Goal: Transaction & Acquisition: Purchase product/service

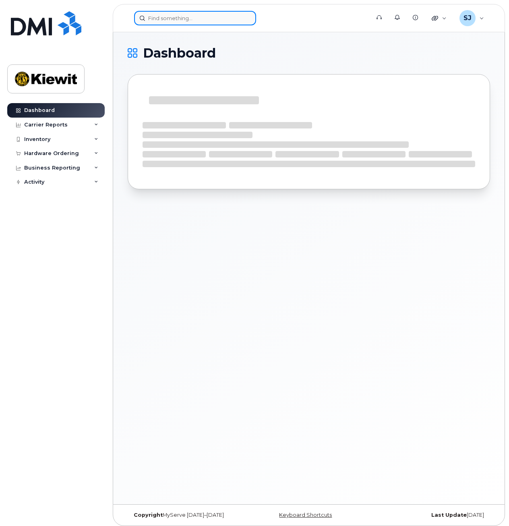
click at [218, 17] on input at bounding box center [195, 18] width 122 height 14
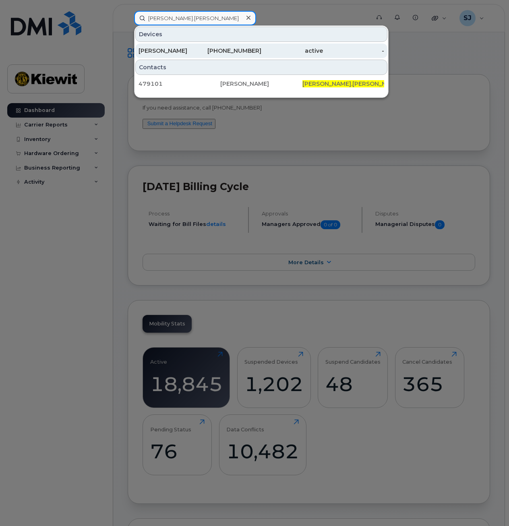
type input "jason.banda"
click at [243, 52] on div "[PHONE_NUMBER]" at bounding box center [231, 51] width 62 height 8
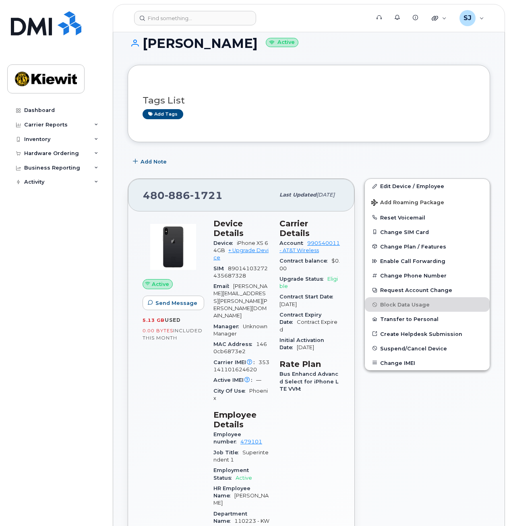
scroll to position [15, 0]
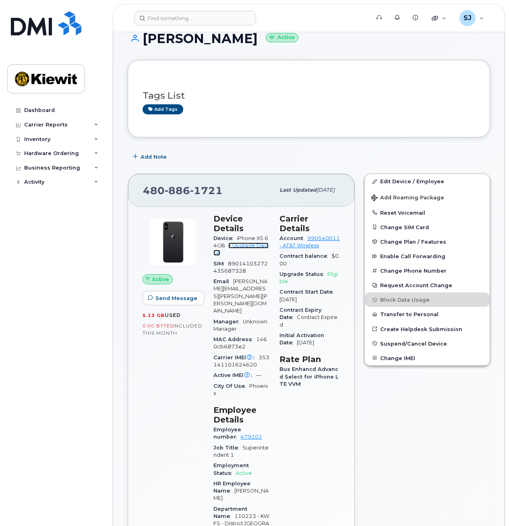
click at [244, 248] on link "+ Upgrade Device" at bounding box center [240, 248] width 55 height 13
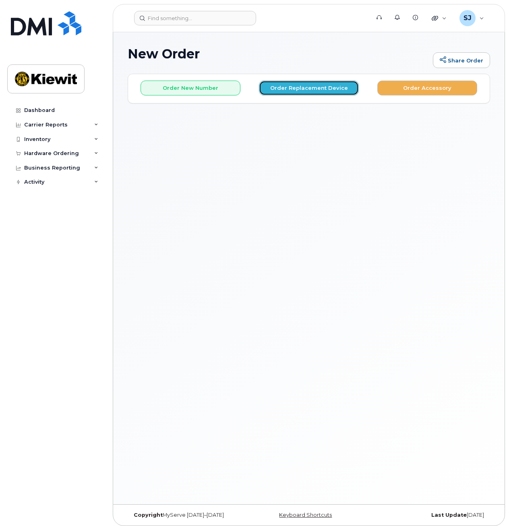
click at [309, 86] on button "Order Replacement Device" at bounding box center [309, 87] width 100 height 15
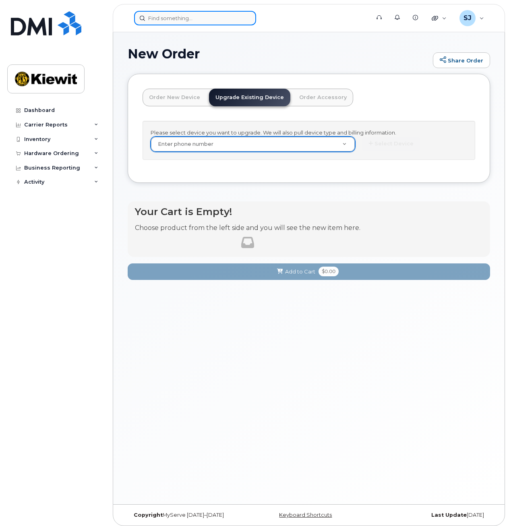
click at [200, 20] on input at bounding box center [195, 18] width 122 height 14
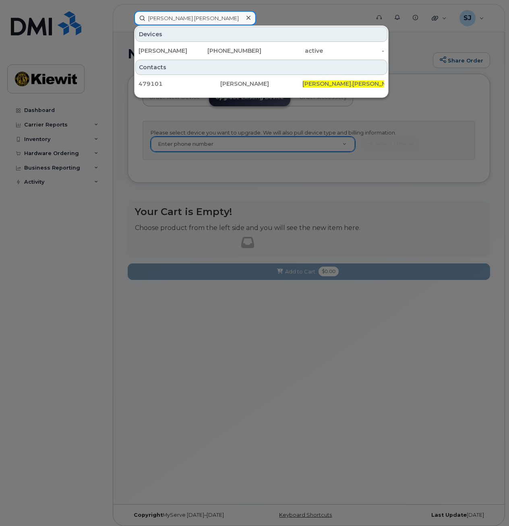
type input "jason.banda"
click at [203, 146] on div at bounding box center [254, 263] width 509 height 526
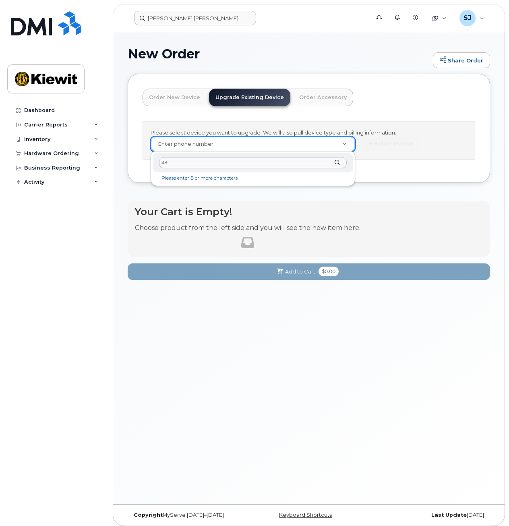
type input "480"
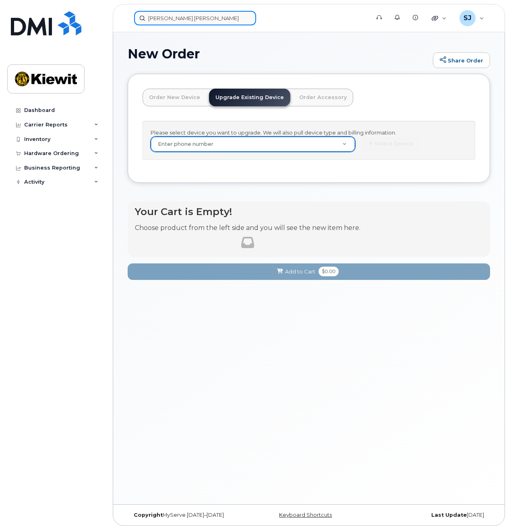
click at [192, 23] on input "jason.banda" at bounding box center [195, 18] width 122 height 14
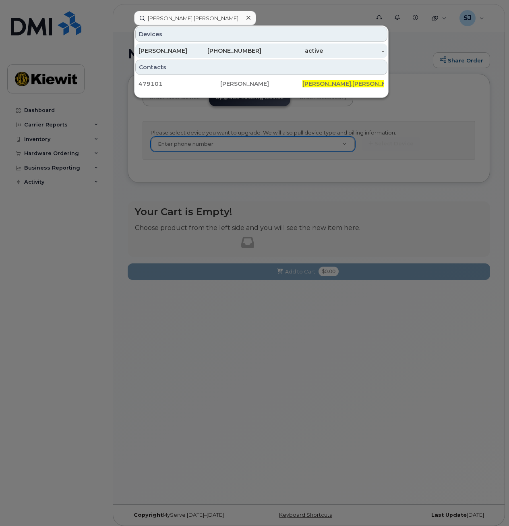
click at [221, 52] on div "480-886-1721" at bounding box center [231, 51] width 62 height 8
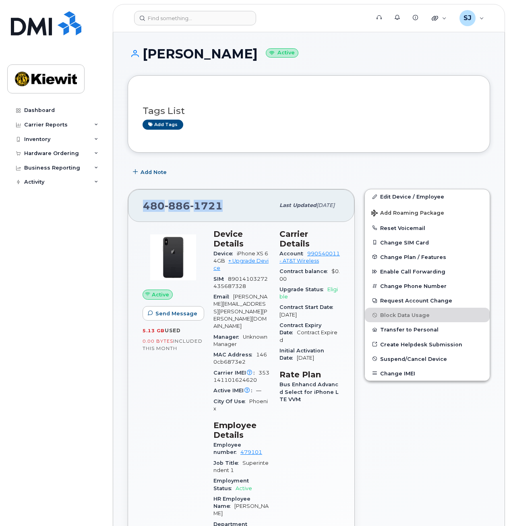
drag, startPoint x: 225, startPoint y: 199, endPoint x: 142, endPoint y: 203, distance: 82.6
click at [142, 203] on div "480 886 1721 Last updated Sep 10, 2025" at bounding box center [241, 205] width 226 height 32
drag, startPoint x: 142, startPoint y: 203, endPoint x: 155, endPoint y: 204, distance: 12.9
copy span "480 886 1721"
click at [264, 262] on link "+ Upgrade Device" at bounding box center [240, 264] width 55 height 13
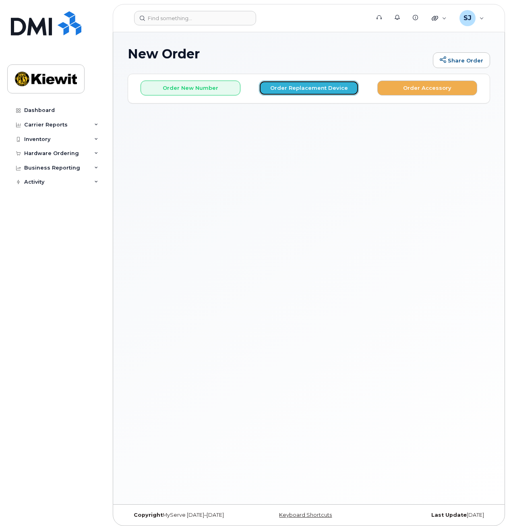
click at [278, 85] on button "Order Replacement Device" at bounding box center [309, 87] width 100 height 15
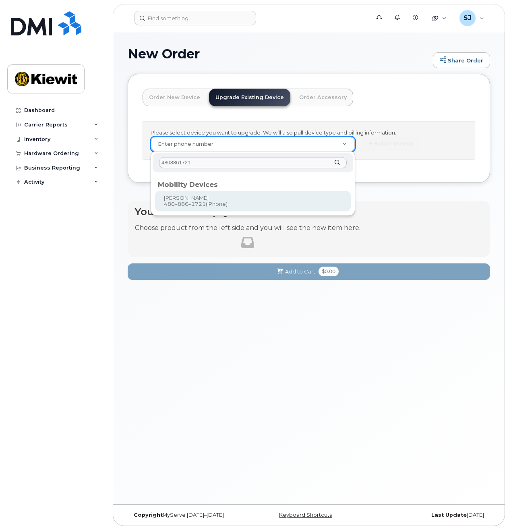
type input "4808861721"
type input "1120236"
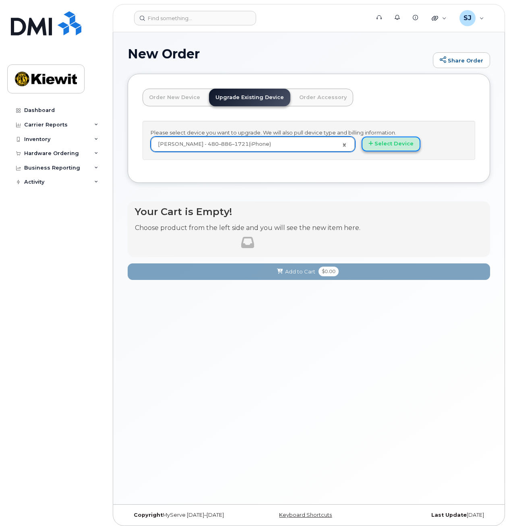
click at [396, 141] on button "Select Device" at bounding box center [390, 143] width 59 height 15
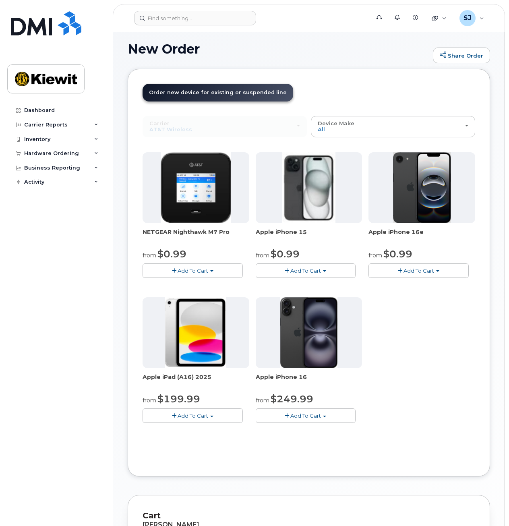
scroll to position [8, 0]
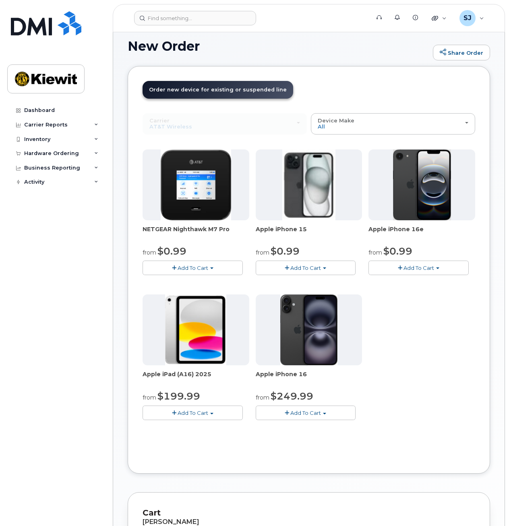
click at [306, 265] on span "Add To Cart" at bounding box center [305, 267] width 31 height 6
click at [303, 279] on link "$0.99 - 2 Year Upgrade (128GB)" at bounding box center [308, 283] width 101 height 10
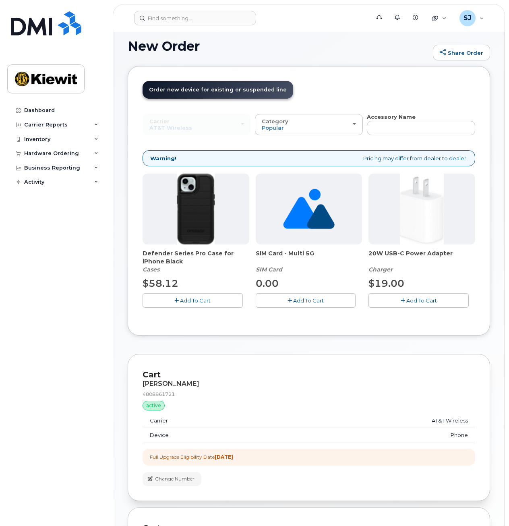
click at [200, 305] on button "Add To Cart" at bounding box center [192, 300] width 100 height 14
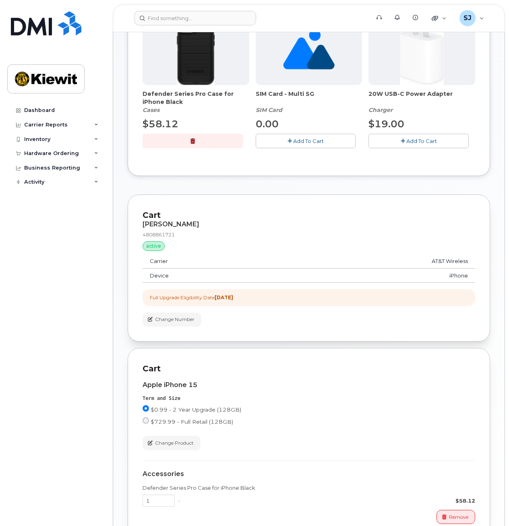
scroll to position [271, 0]
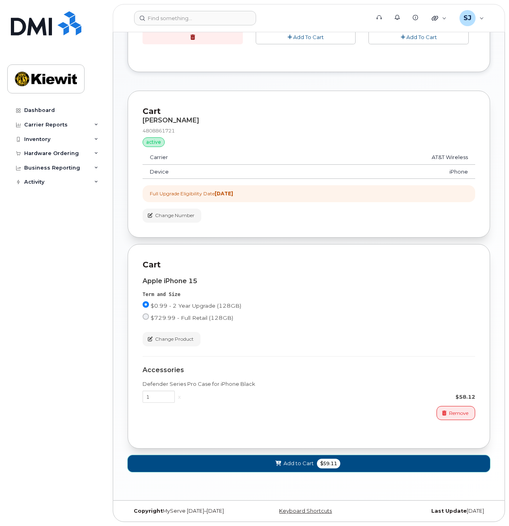
click at [359, 464] on button "Add to Cart $59.11" at bounding box center [309, 463] width 362 height 17
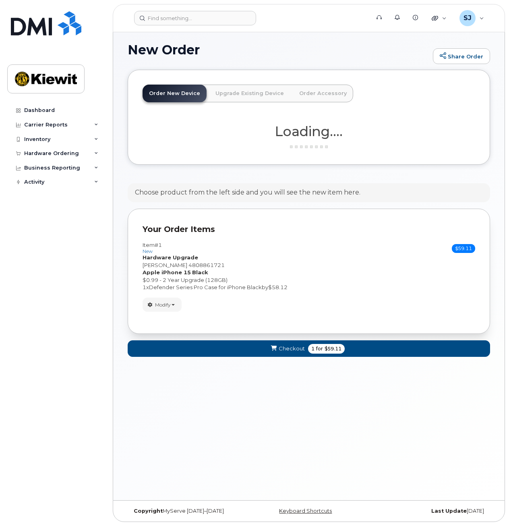
scroll to position [195, 0]
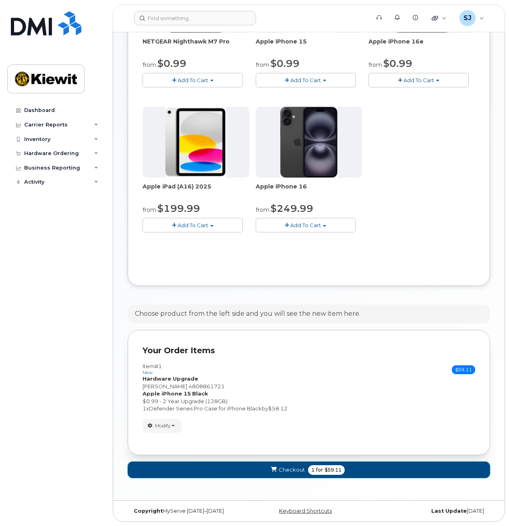
click at [316, 467] on span "for" at bounding box center [319, 469] width 10 height 7
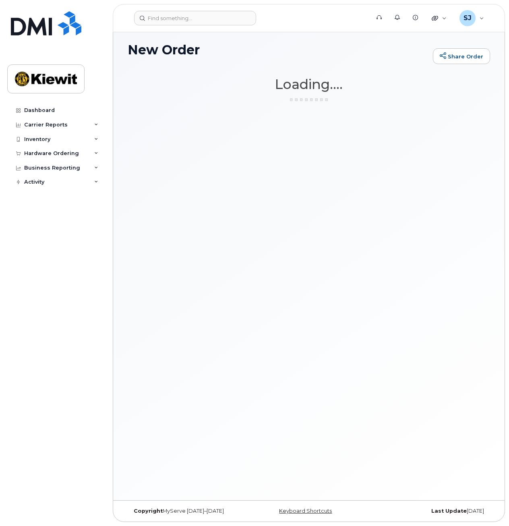
scroll to position [4, 0]
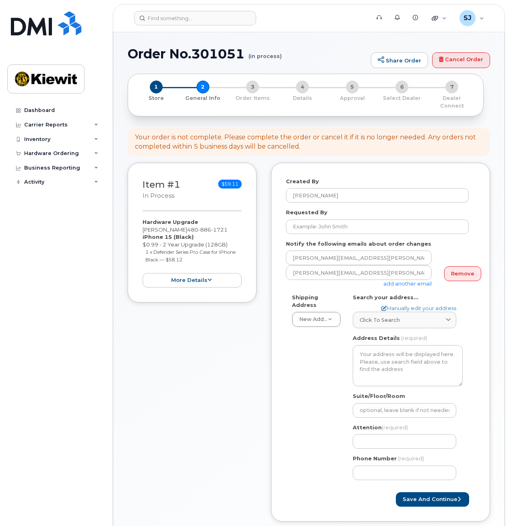
select select
click at [332, 219] on input "Requested By" at bounding box center [377, 226] width 183 height 14
type input "[PERSON_NAME]"
click at [402, 304] on link "Manually edit your address" at bounding box center [418, 308] width 75 height 8
select select
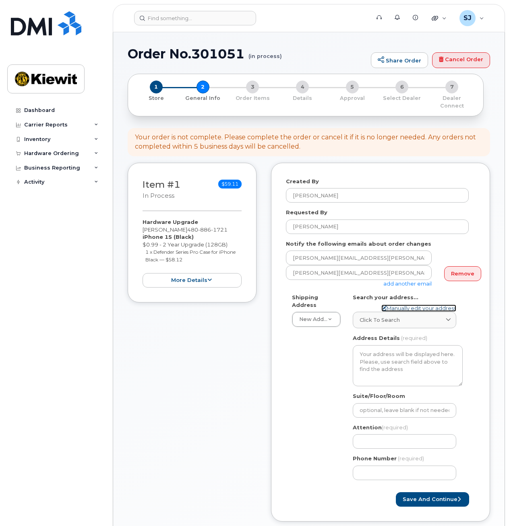
select select
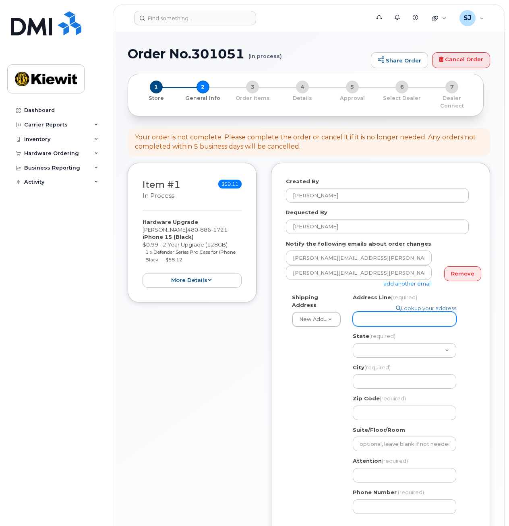
click at [386, 314] on input "Address Line (required)" at bounding box center [404, 319] width 103 height 14
type input "2050 Roanoke Rd"
select select "TX"
type input "Westlake"
type input "76262"
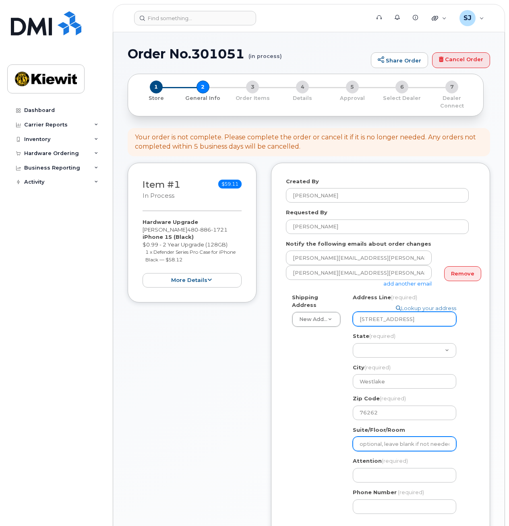
type input "Suite 200"
type input "Angela Baker"
type input "8179134772"
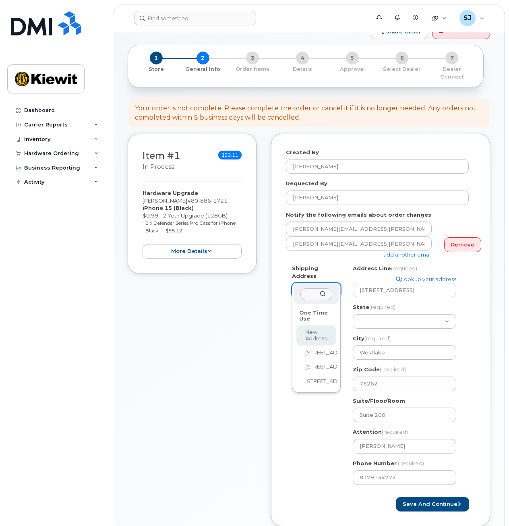
scroll to position [39, 0]
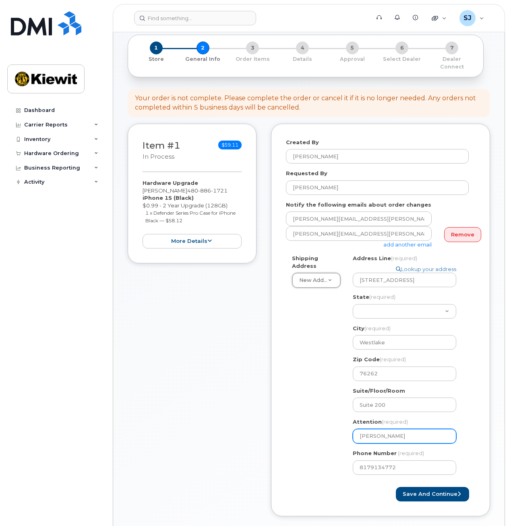
drag, startPoint x: 396, startPoint y: 427, endPoint x: 359, endPoint y: 427, distance: 36.6
drag, startPoint x: 395, startPoint y: 425, endPoint x: 349, endPoint y: 430, distance: 46.9
click at [349, 430] on div "TX Westlake Search your address... Manually edit your address Click to search N…" at bounding box center [408, 367] width 122 height 226
select select
type input "J"
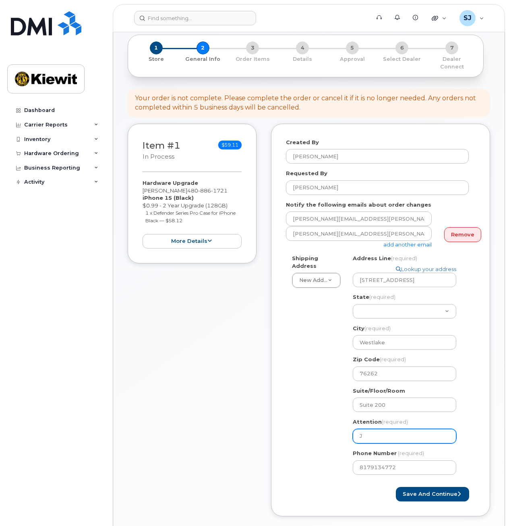
select select
type input "Ja"
select select
type input "Jas"
select select
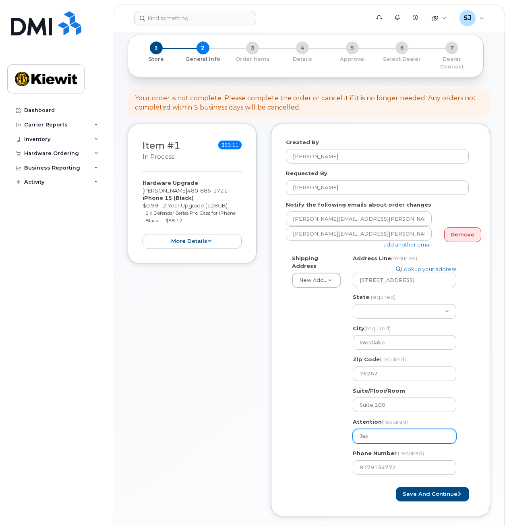
type input "Jaso"
select select
type input "Jason"
select select
type input "Jason B"
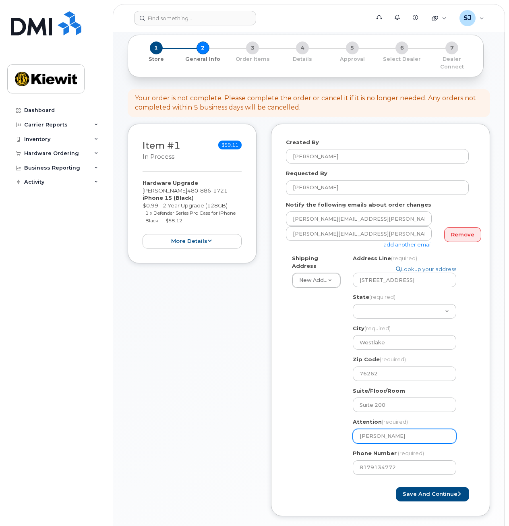
select select
type input "Jason Ba"
select select
type input "Jason Ban"
select select
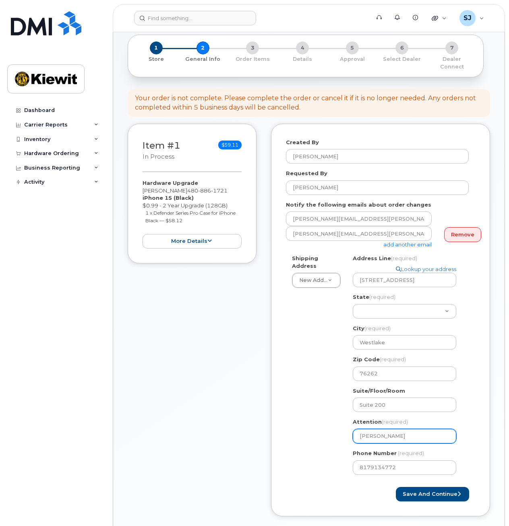
type input "Jason Band"
select select
type input "[PERSON_NAME]"
drag, startPoint x: 398, startPoint y: 458, endPoint x: 359, endPoint y: 463, distance: 39.3
click at [359, 463] on input "8179134772" at bounding box center [404, 467] width 103 height 14
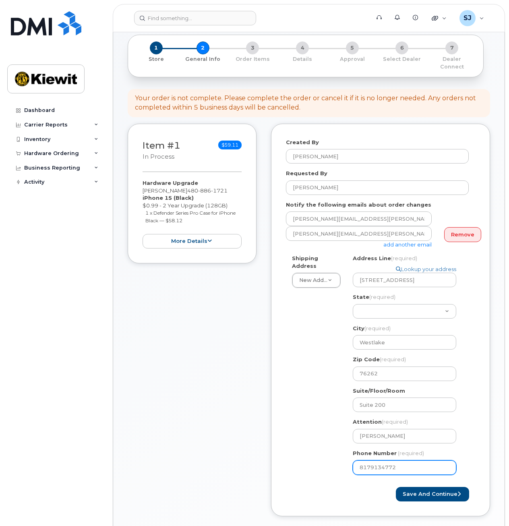
select select
drag, startPoint x: 222, startPoint y: 182, endPoint x: 185, endPoint y: 186, distance: 37.2
click at [187, 187] on span "480 886 1721" at bounding box center [207, 190] width 40 height 6
copy span "480 886 1721"
click at [376, 461] on input "Phone Number" at bounding box center [404, 467] width 103 height 14
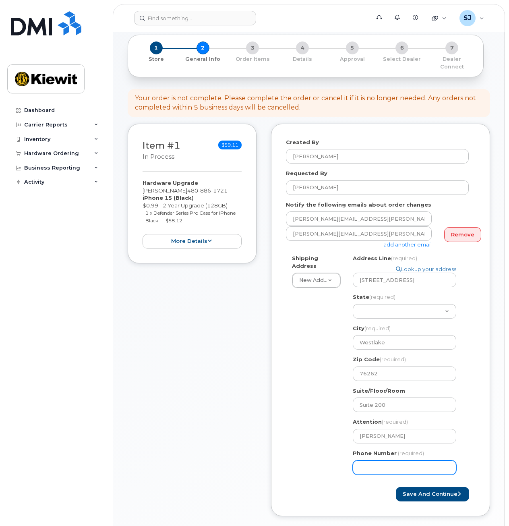
paste input "4808861721"
select select
type input "4808861721"
click at [293, 358] on div "Shipping Address New Address New Address 938 Loggerhead Island Dr 11201 Enterpr…" at bounding box center [377, 367] width 183 height 226
click at [431, 487] on button "Save and Continue" at bounding box center [432, 494] width 73 height 15
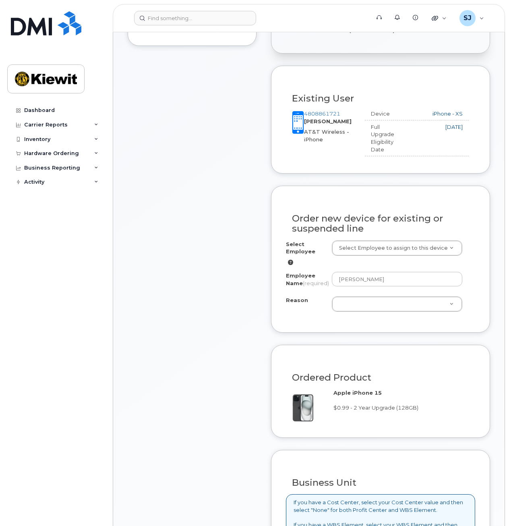
scroll to position [272, 0]
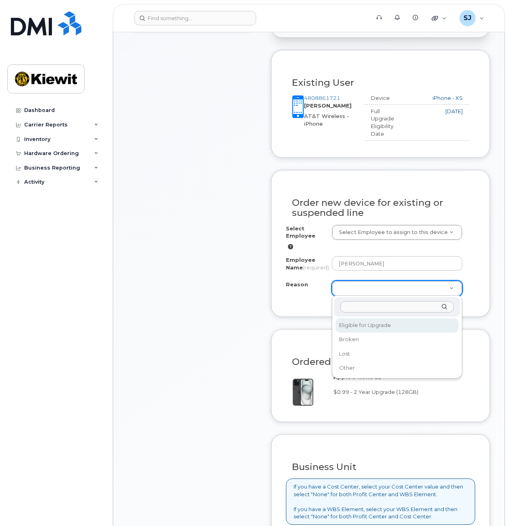
select select "eligible_for_upgrade"
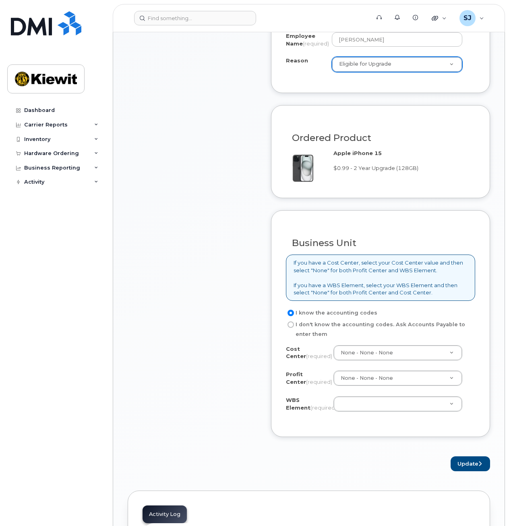
scroll to position [562, 0]
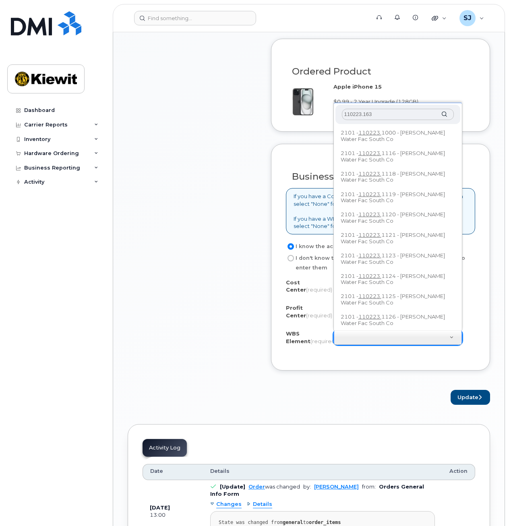
type input "110223.1631"
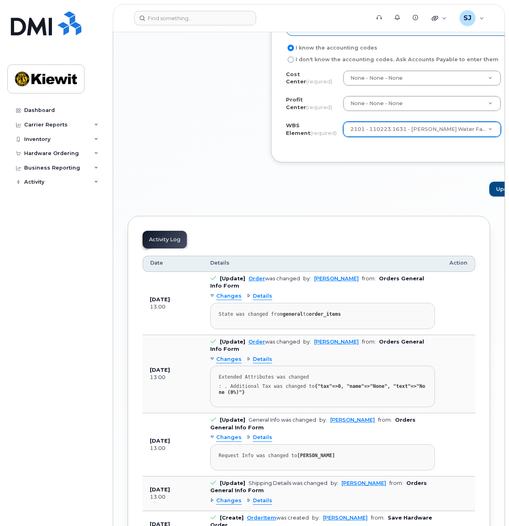
scroll to position [746, 0]
click at [489, 196] on button "Update" at bounding box center [508, 188] width 39 height 15
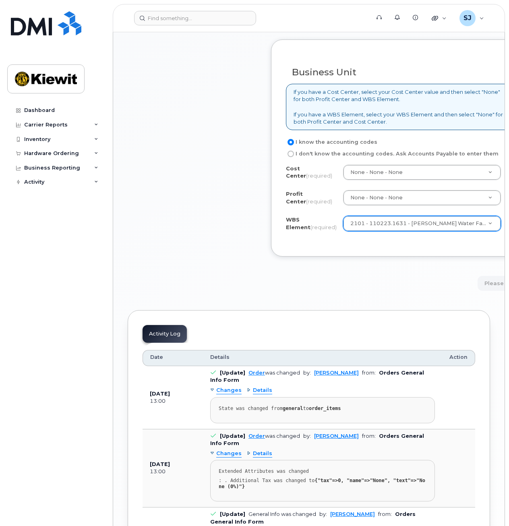
scroll to position [639, 0]
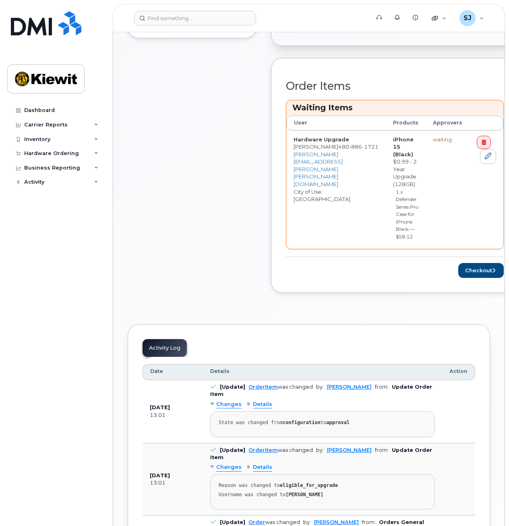
scroll to position [291, 0]
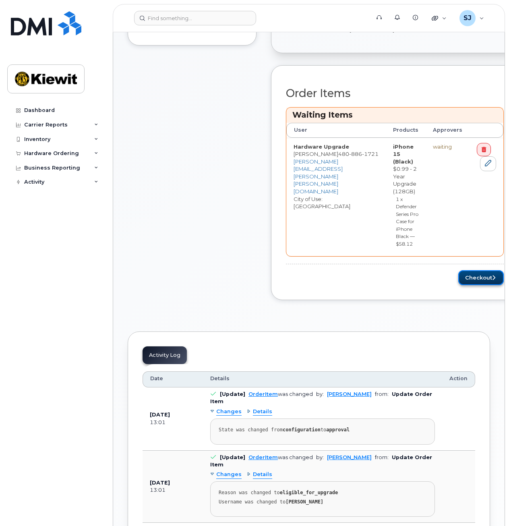
click at [468, 272] on button "Checkout" at bounding box center [480, 277] width 45 height 15
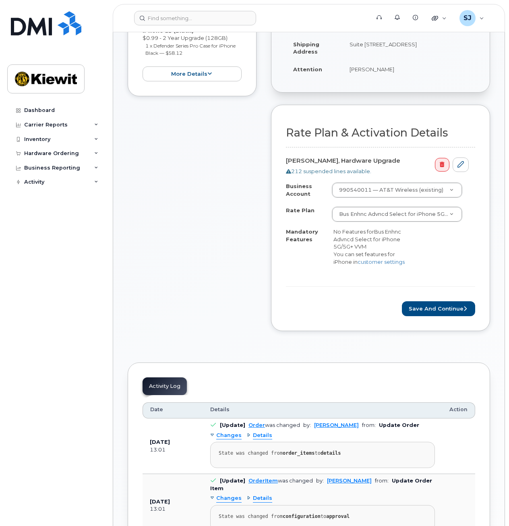
scroll to position [181, 0]
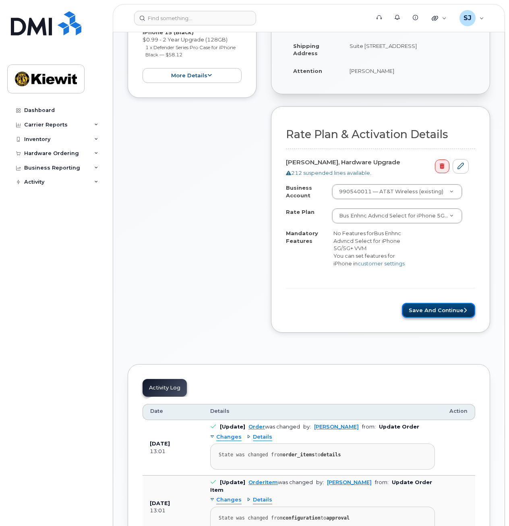
click at [415, 309] on button "Save and Continue" at bounding box center [438, 310] width 73 height 15
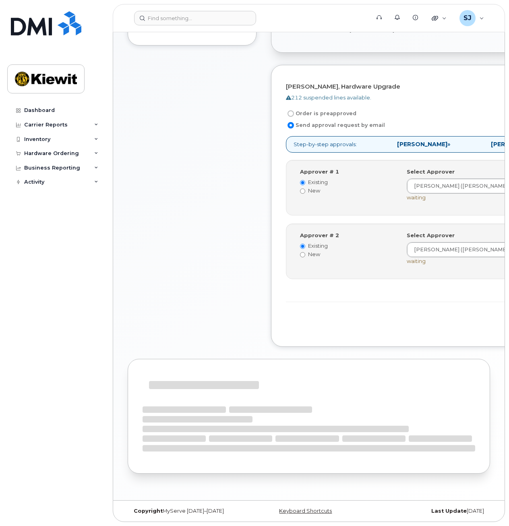
scroll to position [223, 0]
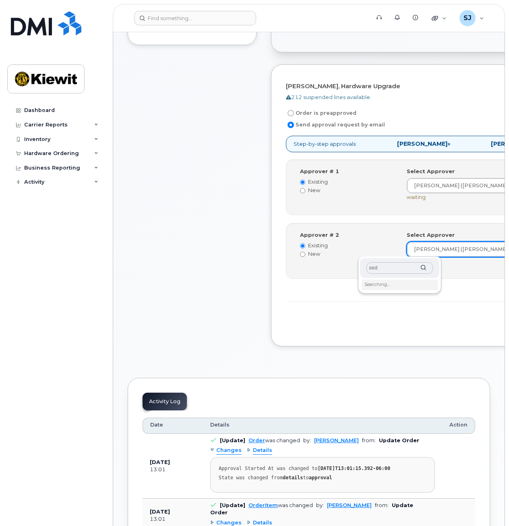
type input "sedr"
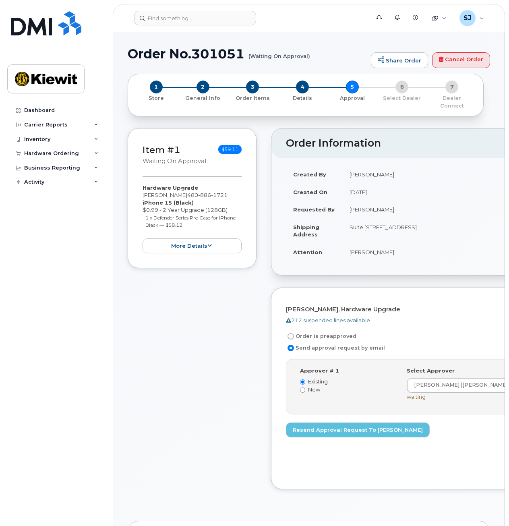
click at [134, 343] on div "Item #1 Waiting On Approval $59.11 Hardware Upgrade [PERSON_NAME] [PHONE_NUMBER…" at bounding box center [192, 314] width 129 height 373
click at [65, 367] on div "Dashboard Carrier Reports Monthly Billing Data Daily Data Pooling Average Costi…" at bounding box center [56, 308] width 99 height 411
